Goal: Task Accomplishment & Management: Manage account settings

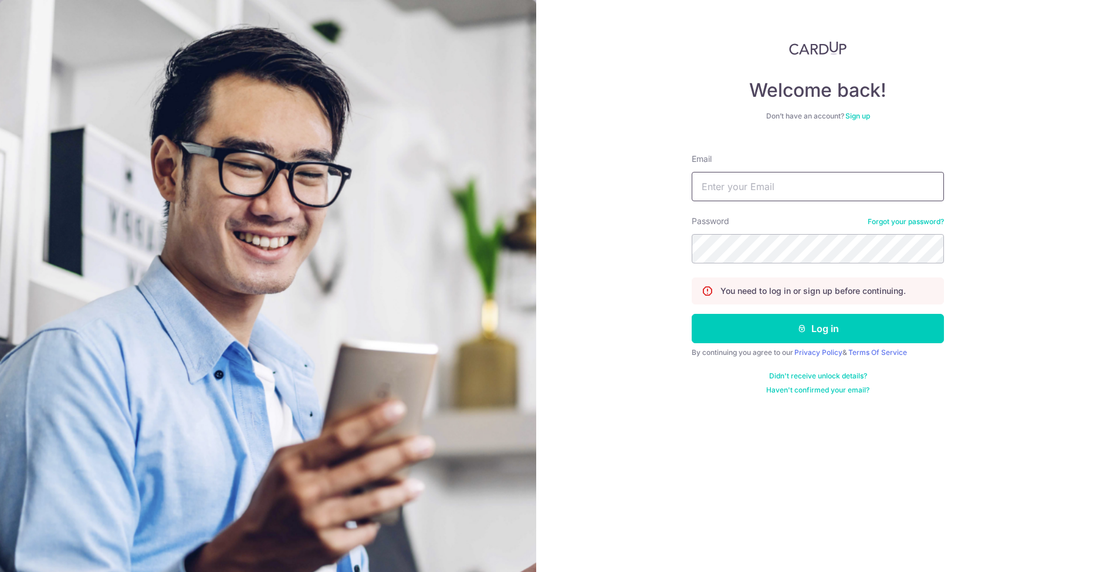
type input "[PERSON_NAME][EMAIL_ADDRESS][DOMAIN_NAME]"
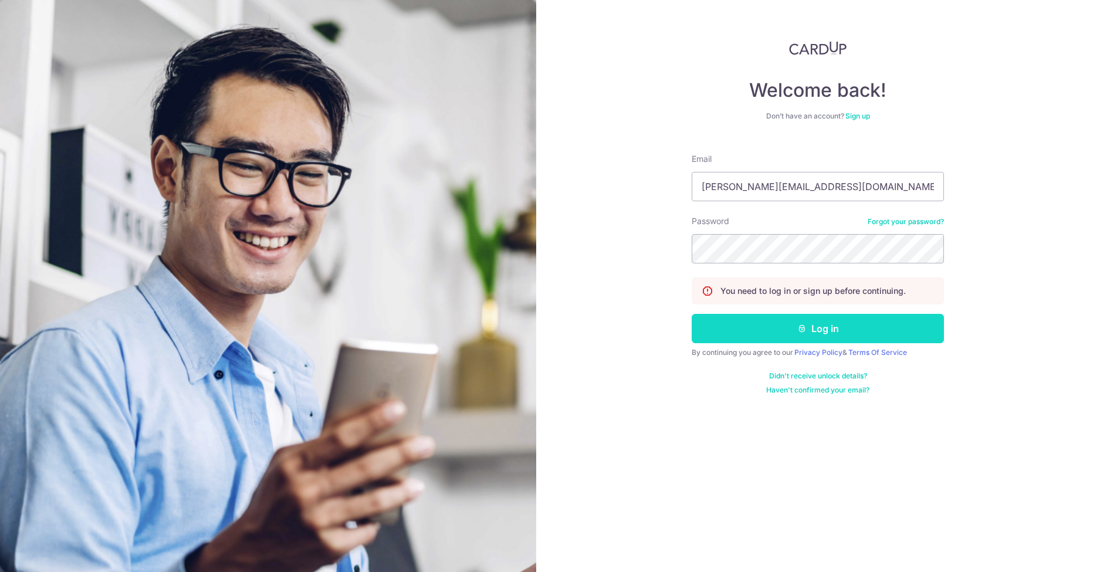
click at [838, 330] on button "Log in" at bounding box center [818, 328] width 252 height 29
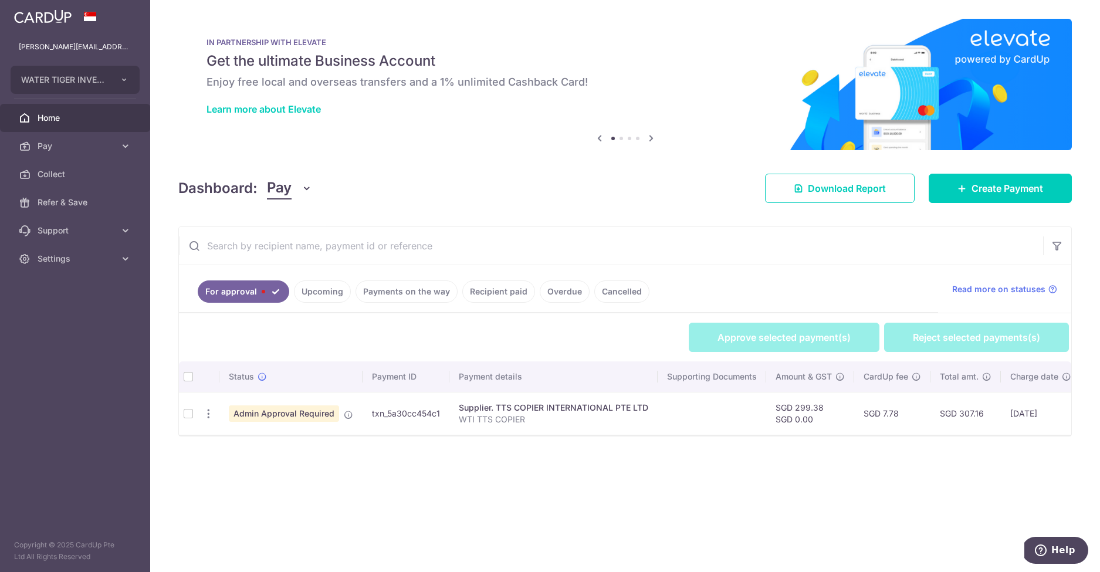
click at [188, 414] on td at bounding box center [188, 413] width 19 height 43
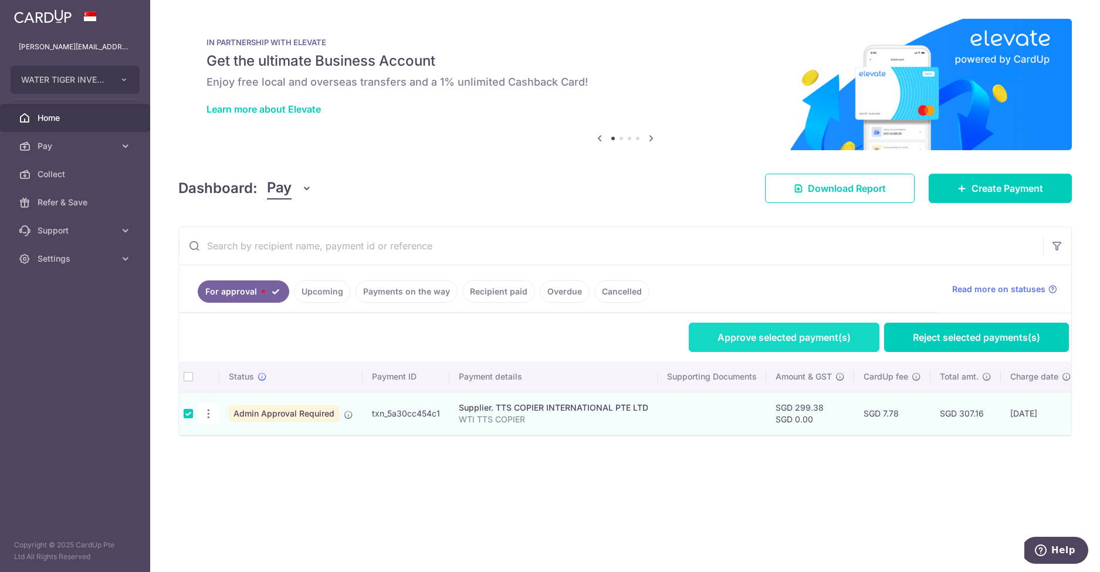
click at [784, 334] on link "Approve selected payment(s)" at bounding box center [784, 337] width 191 height 29
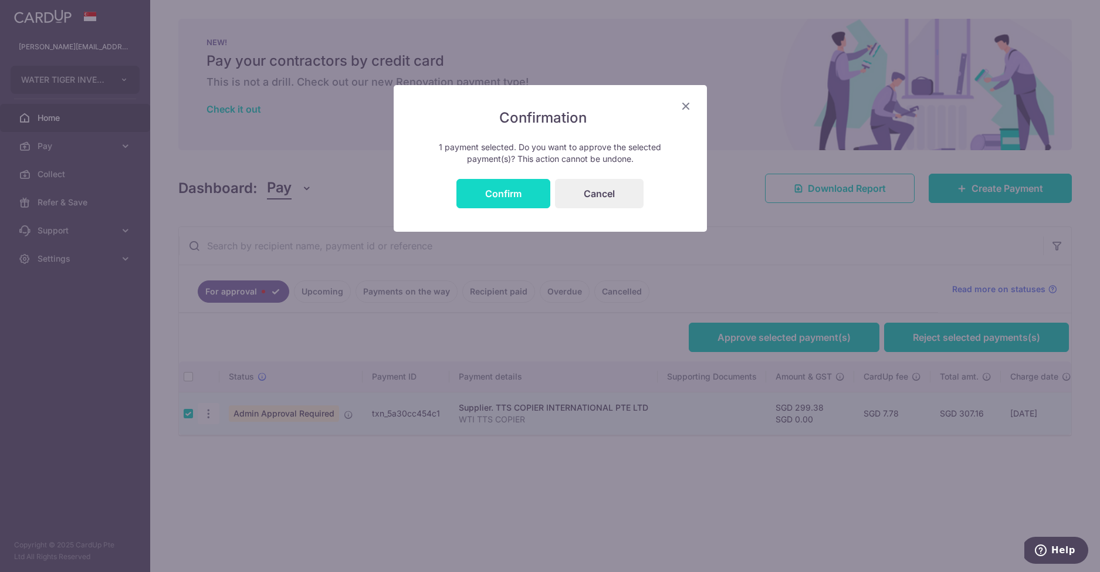
click at [506, 188] on button "Confirm" at bounding box center [503, 193] width 94 height 29
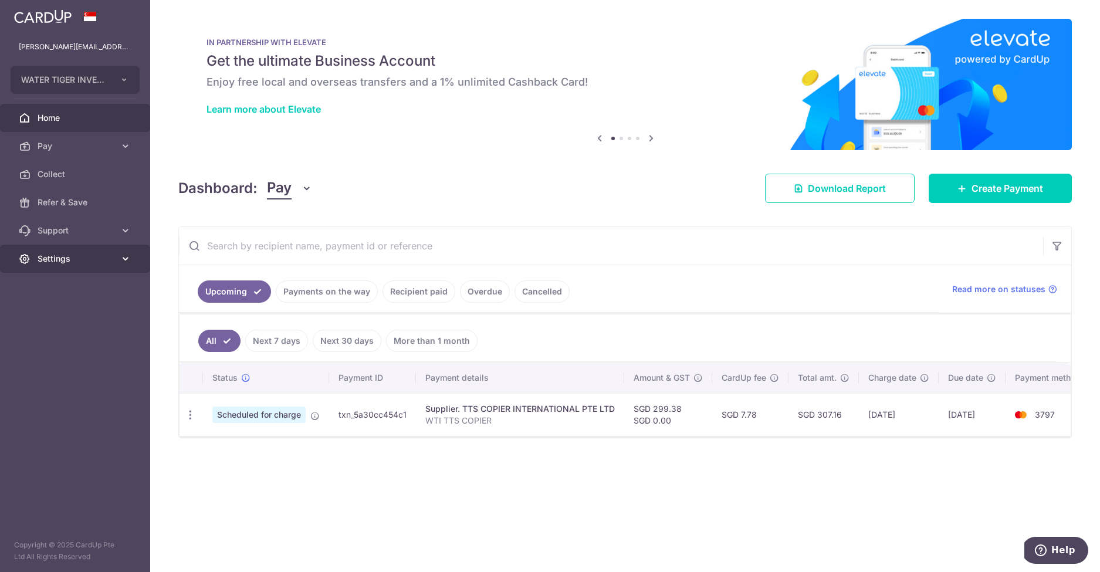
click at [56, 256] on span "Settings" at bounding box center [76, 259] width 77 height 12
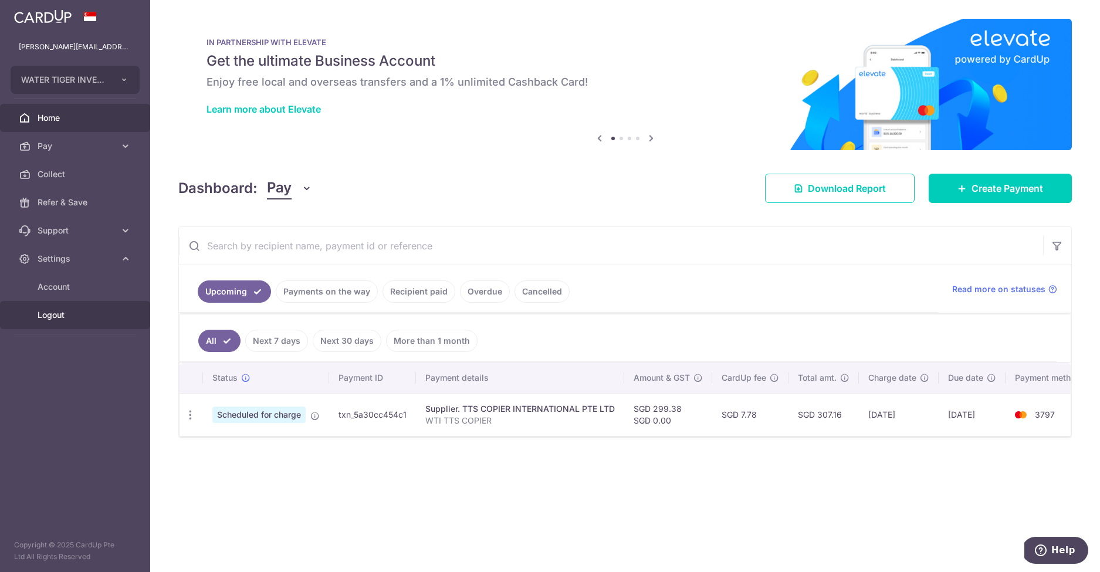
click at [56, 314] on span "Logout" at bounding box center [76, 315] width 77 height 12
